Goal: Task Accomplishment & Management: Use online tool/utility

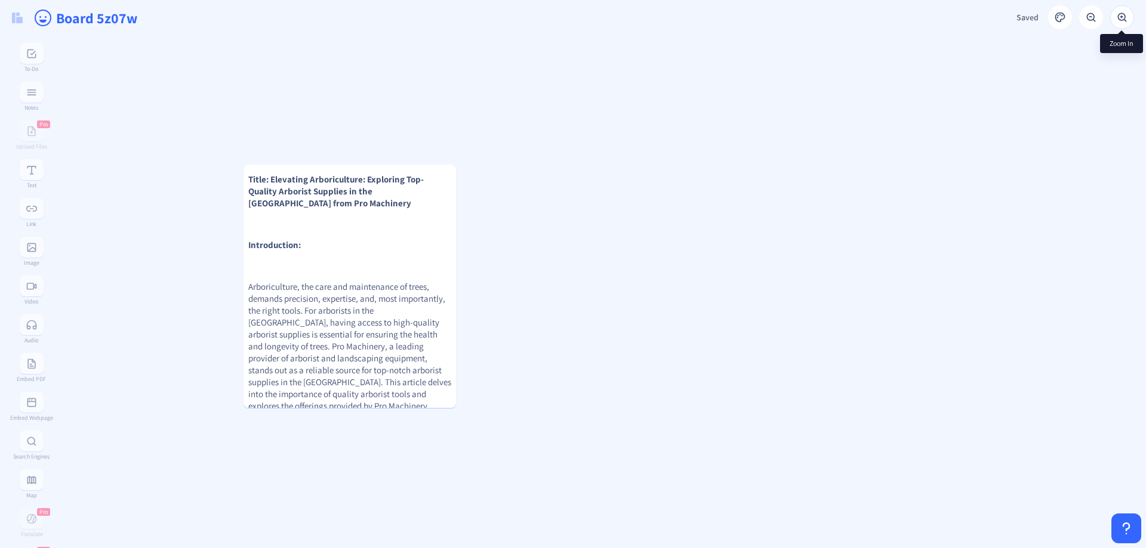
click at [1120, 19] on rect at bounding box center [1122, 17] width 12 height 12
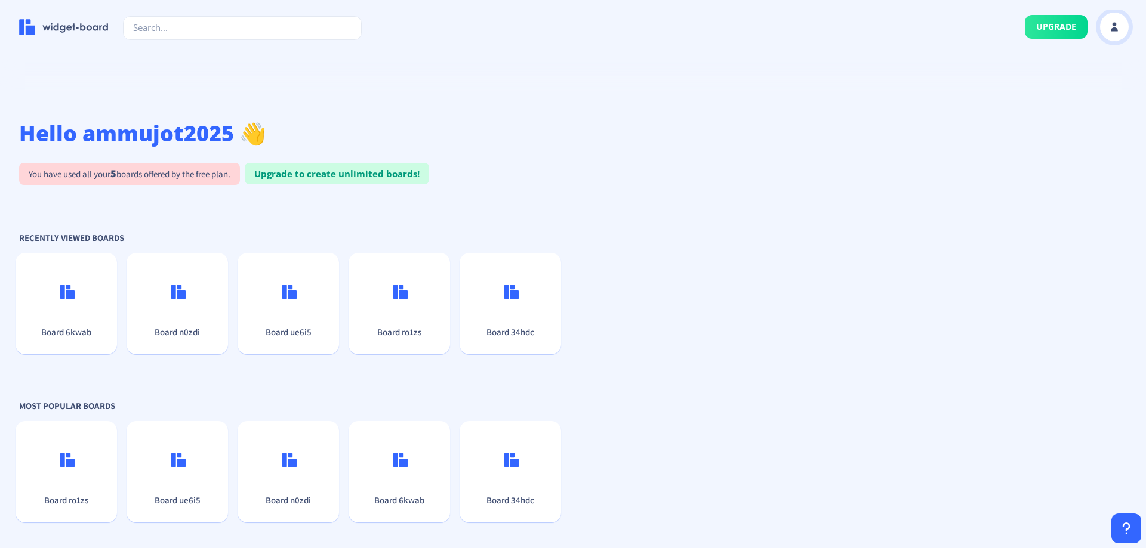
click at [1118, 30] on rect at bounding box center [1114, 27] width 12 height 12
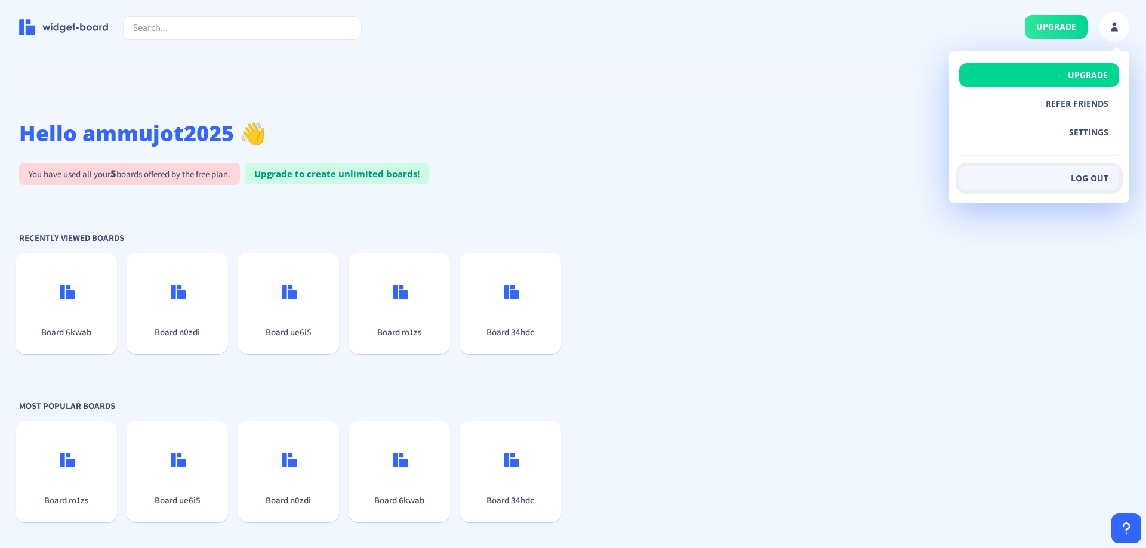
click at [1098, 181] on button "Log out" at bounding box center [1039, 179] width 160 height 24
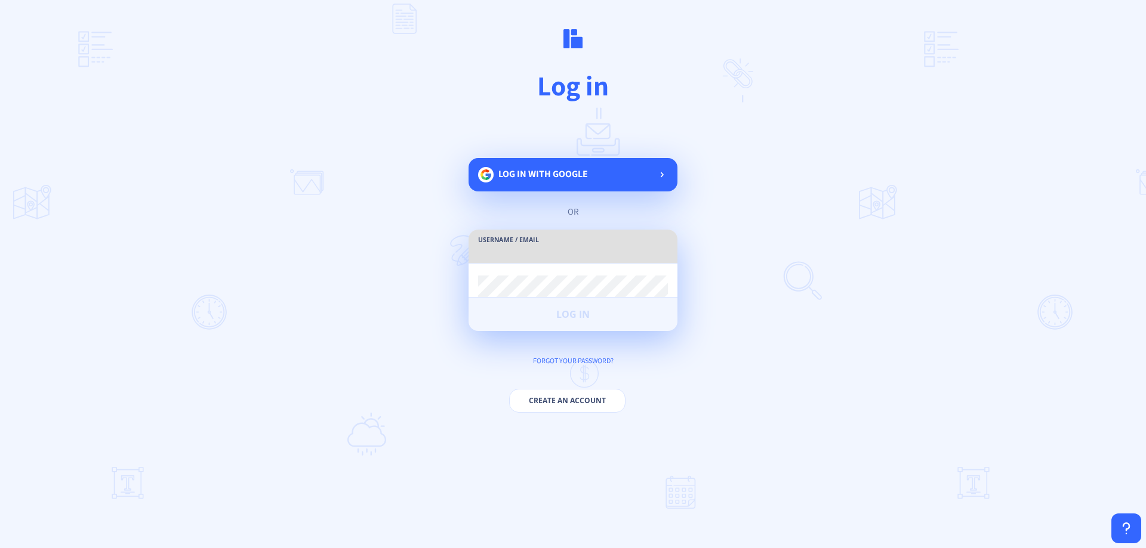
type input "ammujot2025"
click at [577, 398] on button "Create an account" at bounding box center [567, 401] width 116 height 24
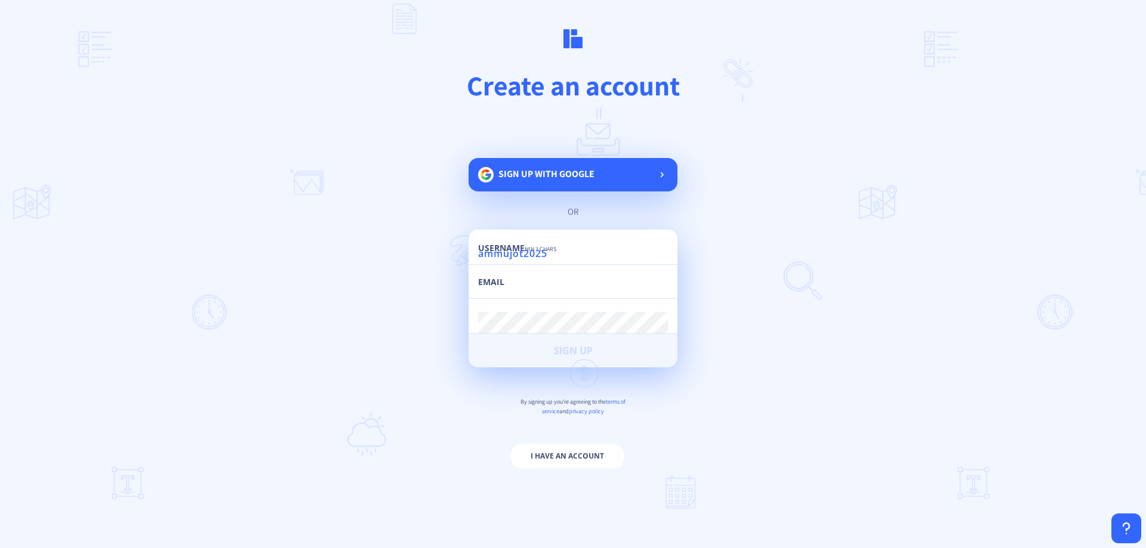
type input "ammujot2025"
click at [547, 283] on input "email" at bounding box center [573, 287] width 190 height 21
paste input "[EMAIL_ADDRESS][DOMAIN_NAME]"
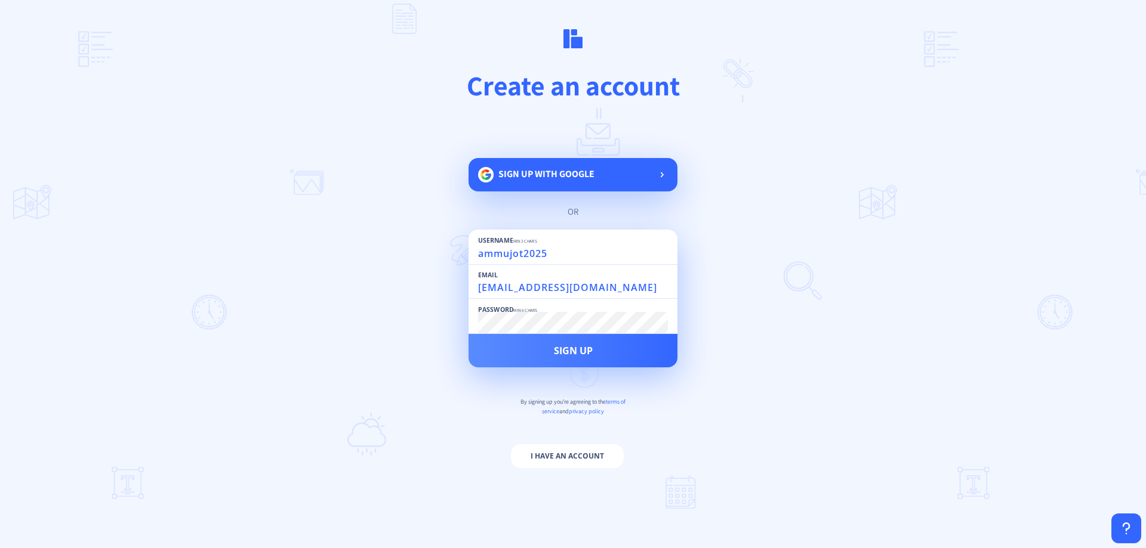
drag, startPoint x: 547, startPoint y: 283, endPoint x: 340, endPoint y: 282, distance: 207.1
click at [340, 282] on main "Create an account Sign up with google or Username min 3 chars ammujot2025 Email…" at bounding box center [573, 274] width 1146 height 548
type input "[EMAIL_ADDRESS][DOMAIN_NAME]"
click at [586, 263] on input "ammujot2025" at bounding box center [573, 253] width 190 height 21
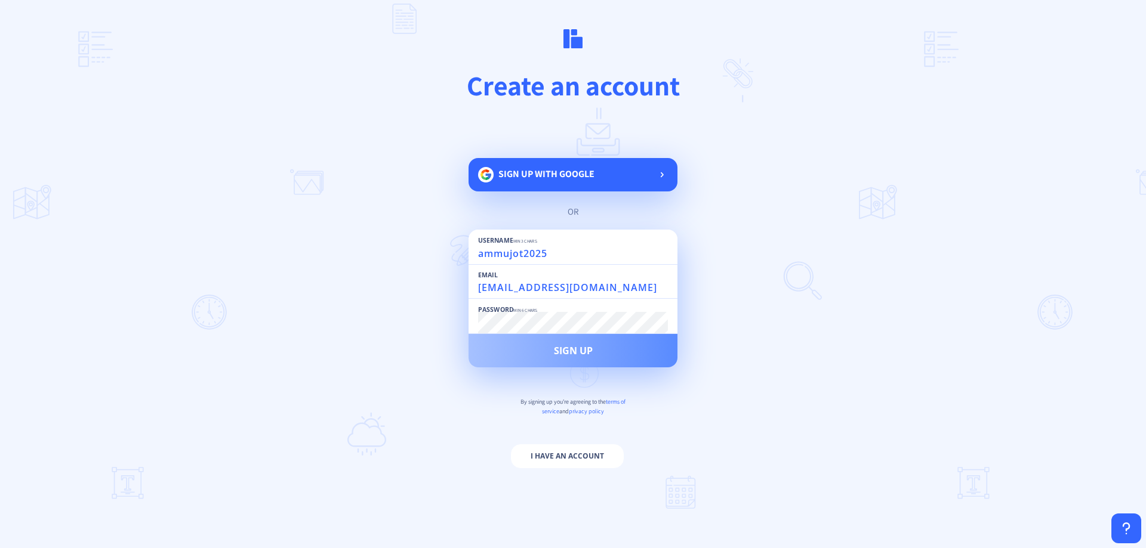
paste input "priyaanu"
type input "priyaanu2025"
click at [559, 346] on span "Sign Up" at bounding box center [573, 351] width 39 height 10
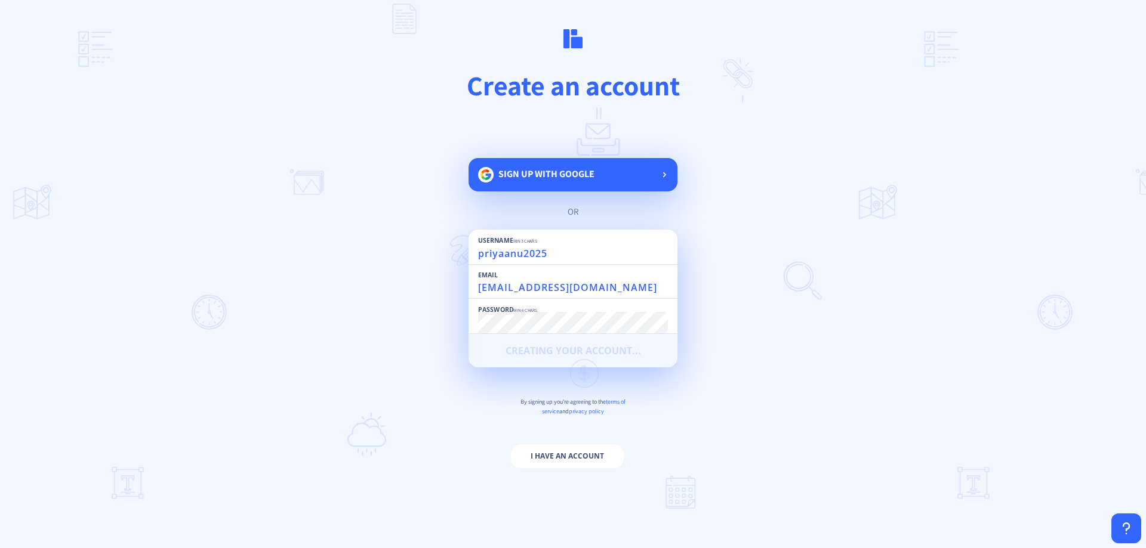
click at [564, 171] on span "Sign up with google" at bounding box center [546, 174] width 96 height 13
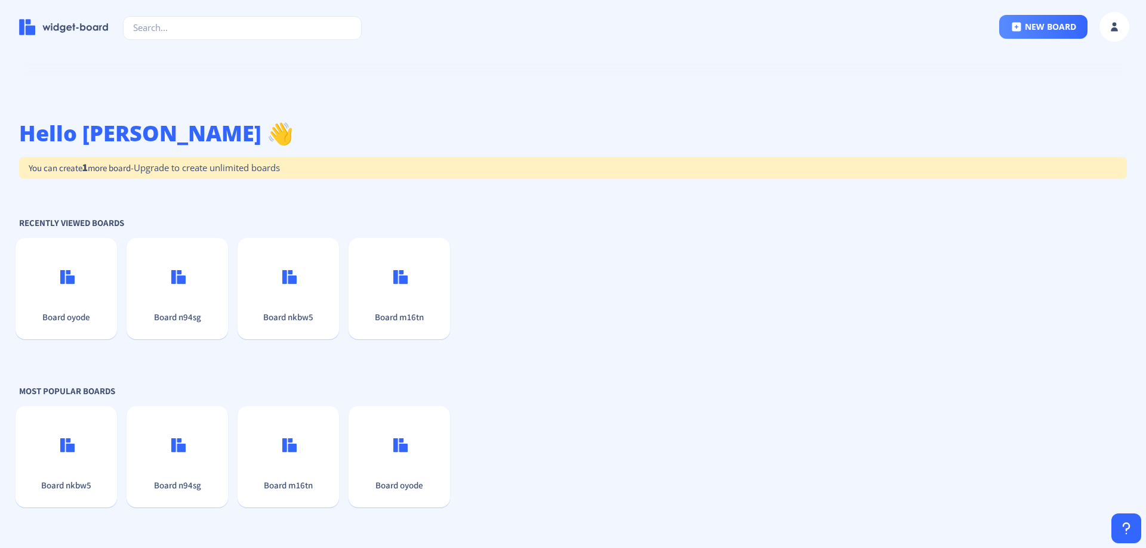
type input "priyaanu2025"
click at [1115, 29] on icon at bounding box center [1114, 29] width 7 height 4
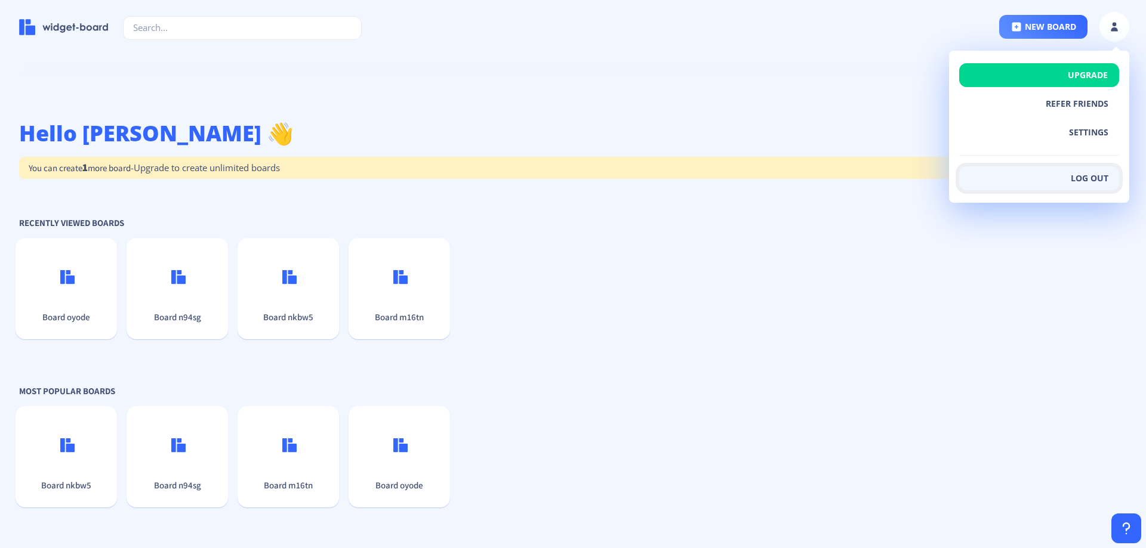
click at [1078, 178] on button "Log out" at bounding box center [1039, 179] width 160 height 24
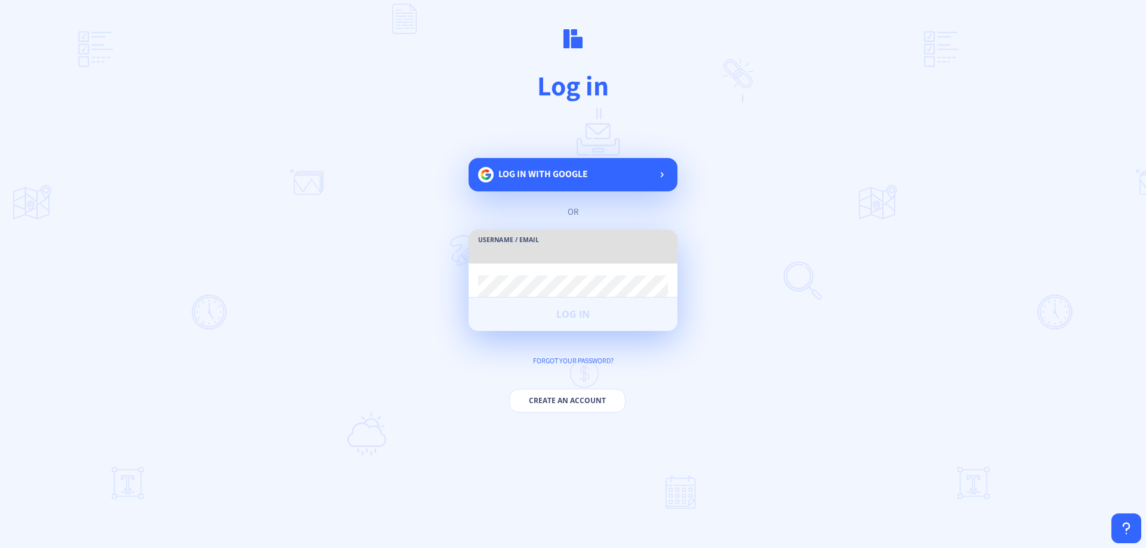
type input "priyaanu2025"
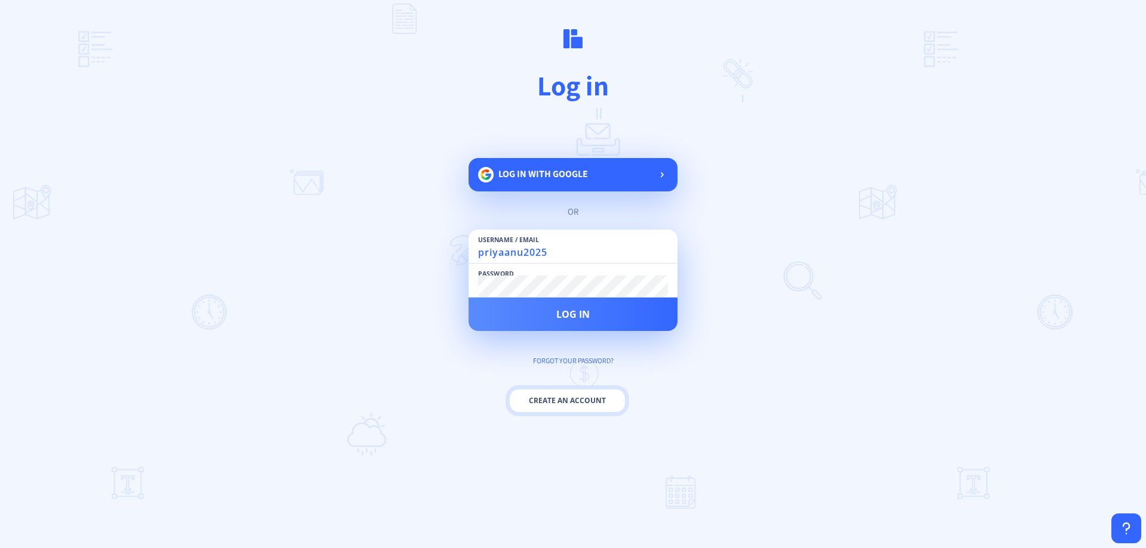
click at [564, 402] on button "Create an account" at bounding box center [567, 401] width 116 height 24
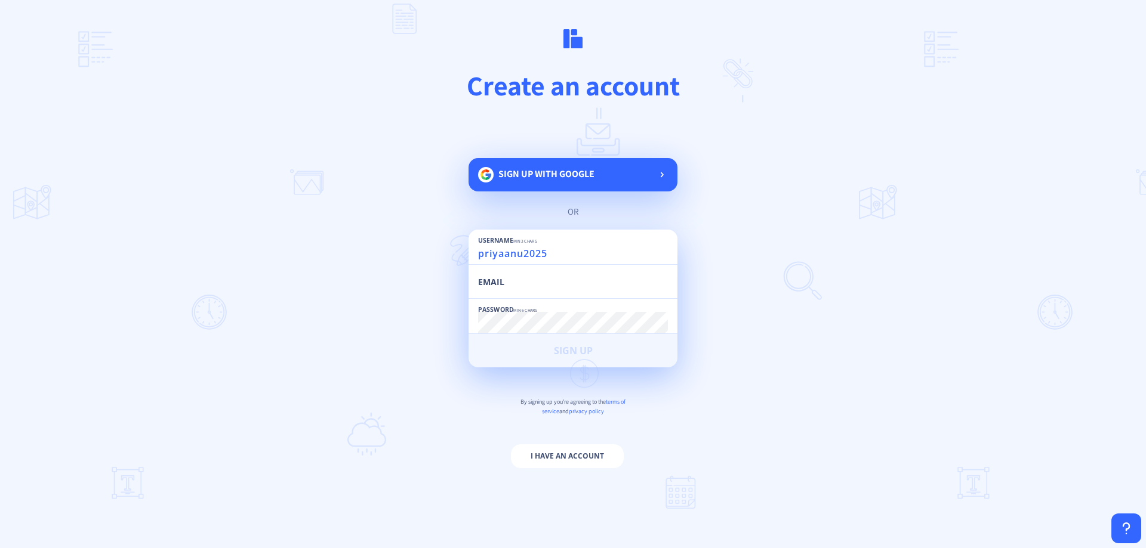
click at [545, 285] on input "email" at bounding box center [573, 287] width 190 height 21
paste input "Forumpass1@"
type input "Forumpass1@"
paste input "[EMAIL_ADDRESS][DOMAIN_NAME]"
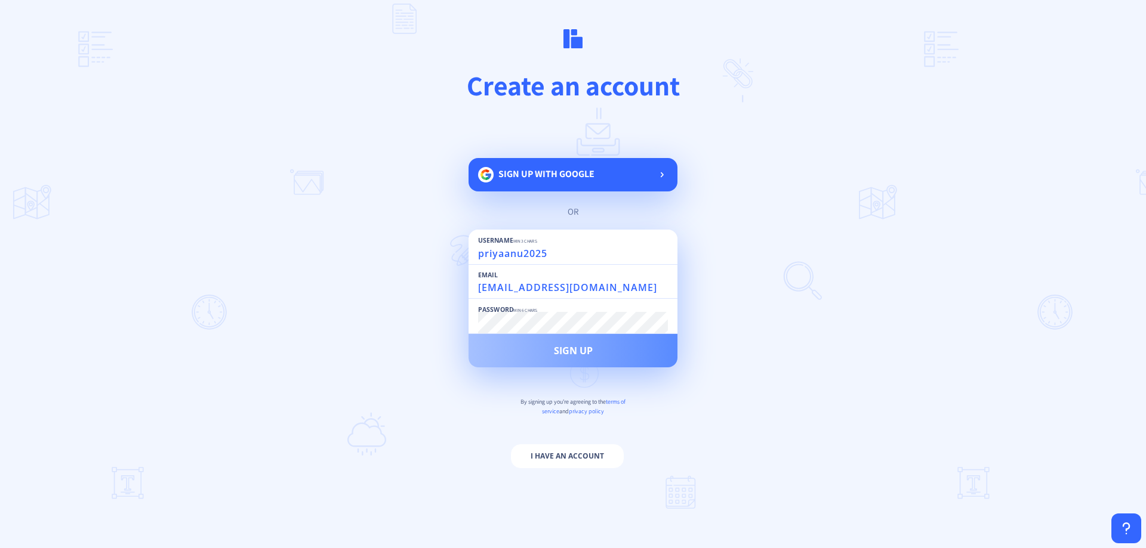
type input "[EMAIL_ADDRESS][DOMAIN_NAME]"
click at [577, 353] on span "Sign Up" at bounding box center [573, 351] width 39 height 10
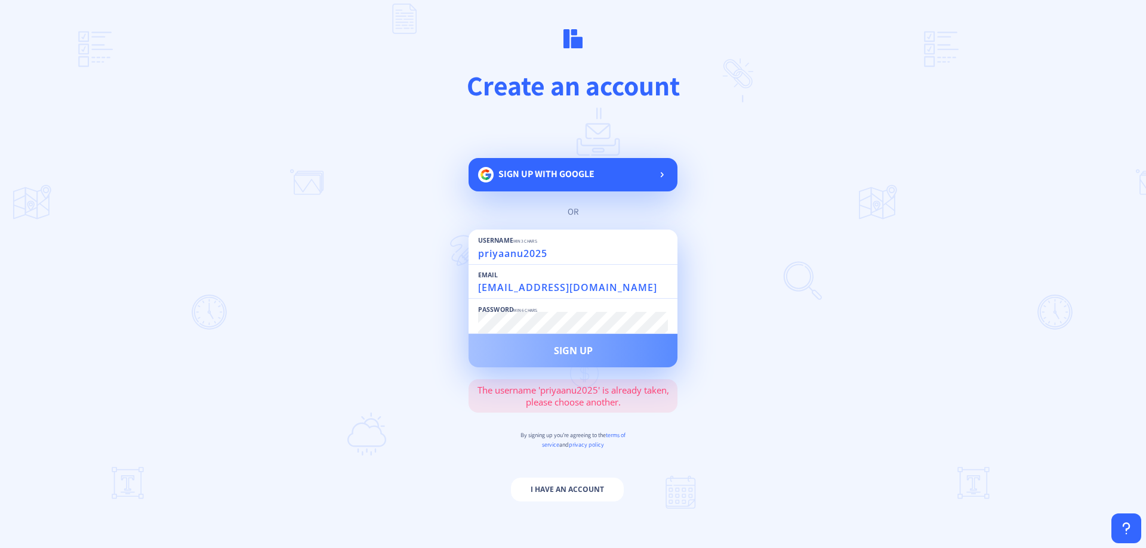
click at [533, 91] on h1 "Create an account" at bounding box center [573, 85] width 974 height 36
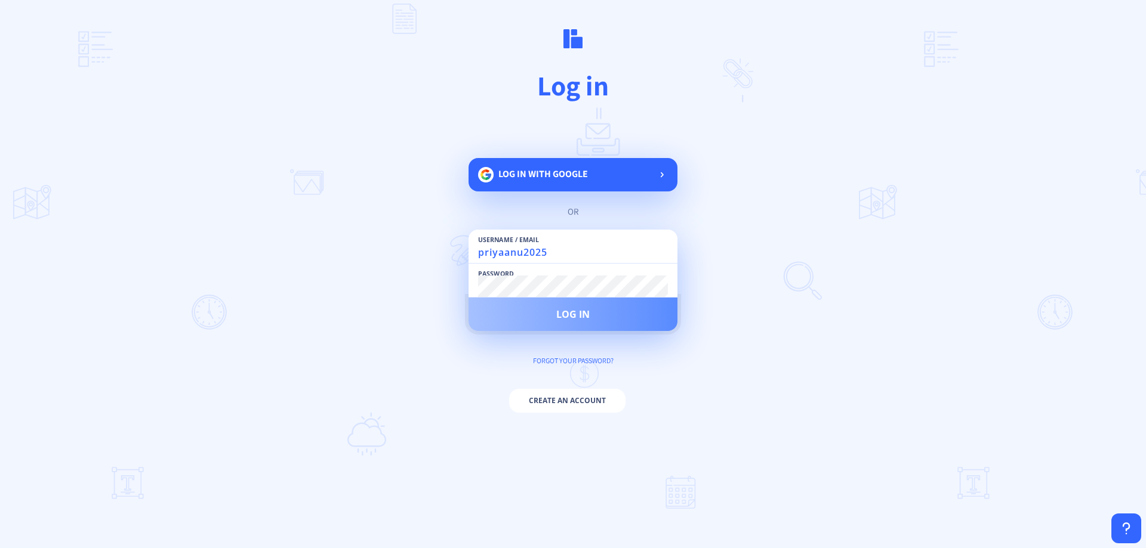
click at [566, 323] on button "Log in" at bounding box center [572, 314] width 209 height 33
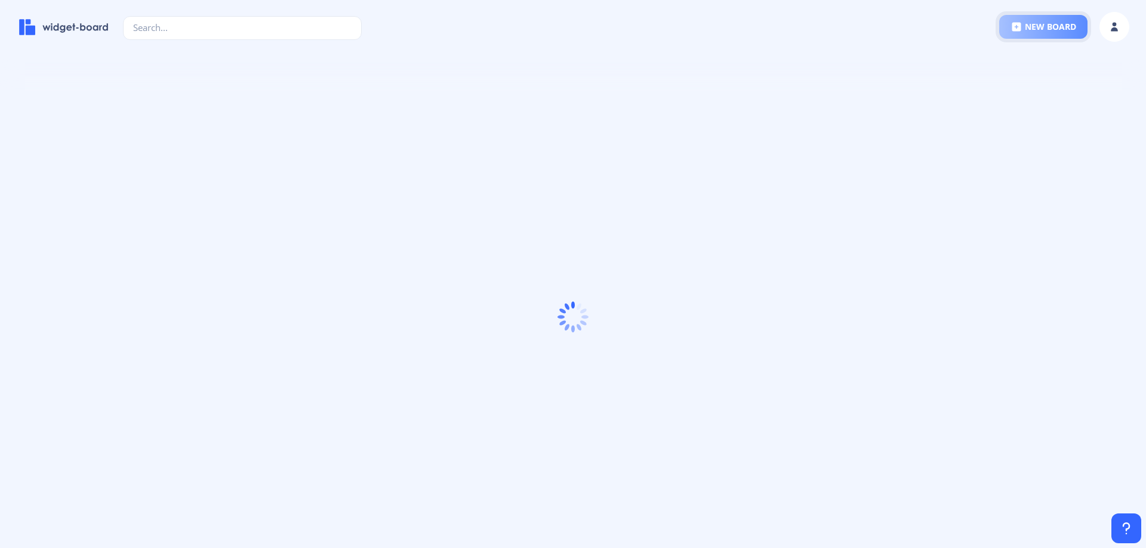
click at [1045, 26] on button "new board" at bounding box center [1043, 27] width 88 height 24
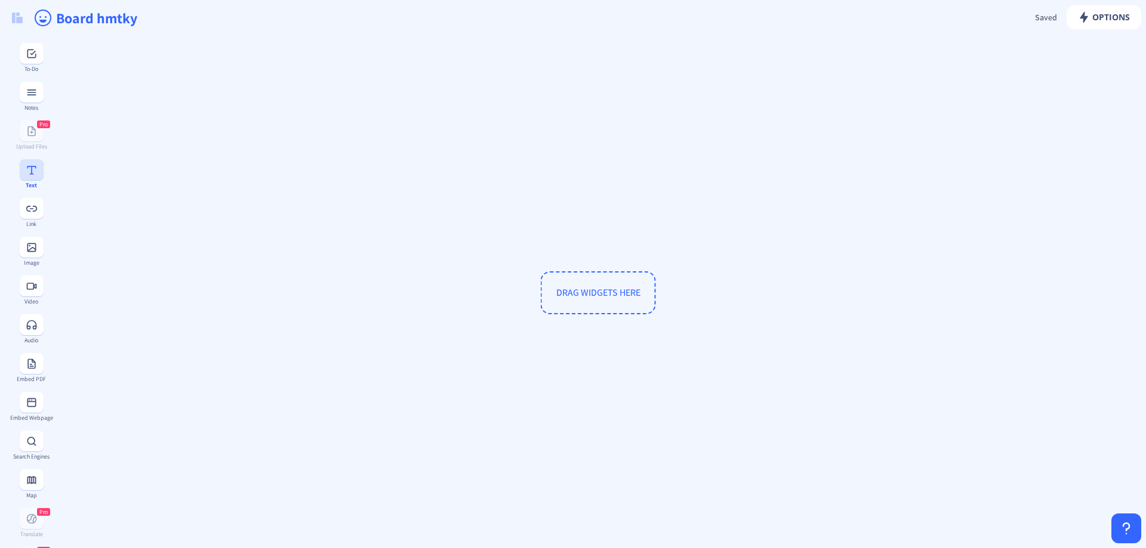
click at [27, 175] on rect at bounding box center [32, 170] width 12 height 12
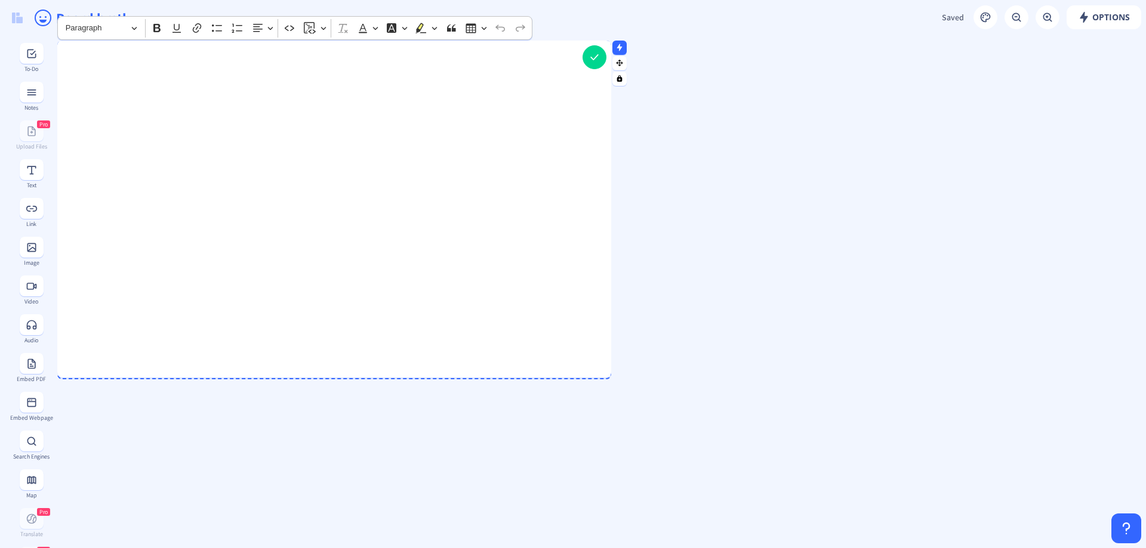
drag, startPoint x: 251, startPoint y: 261, endPoint x: 611, endPoint y: 371, distance: 375.9
click at [610, 374] on div at bounding box center [608, 375] width 6 height 6
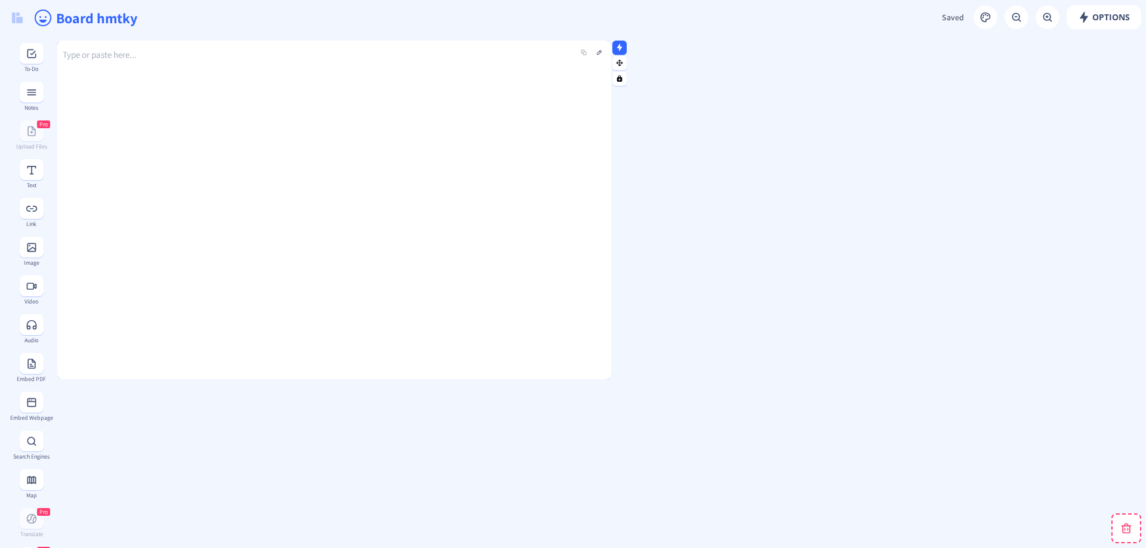
click at [239, 73] on div "Type or paste here..." at bounding box center [334, 201] width 554 height 339
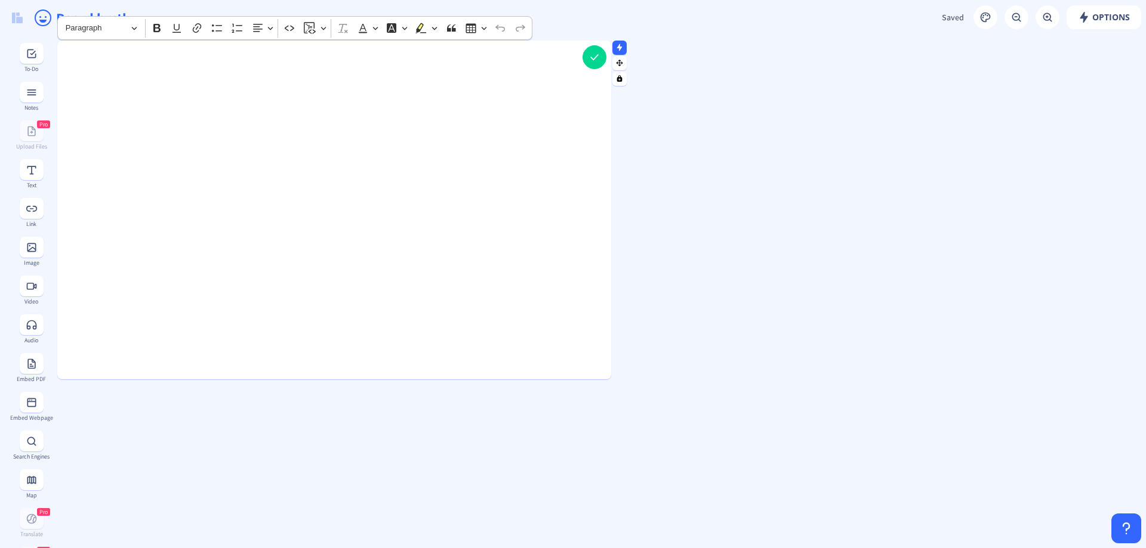
click at [169, 64] on div "Rich Text Editor, main" at bounding box center [334, 55] width 554 height 28
